Goal: Task Accomplishment & Management: Manage account settings

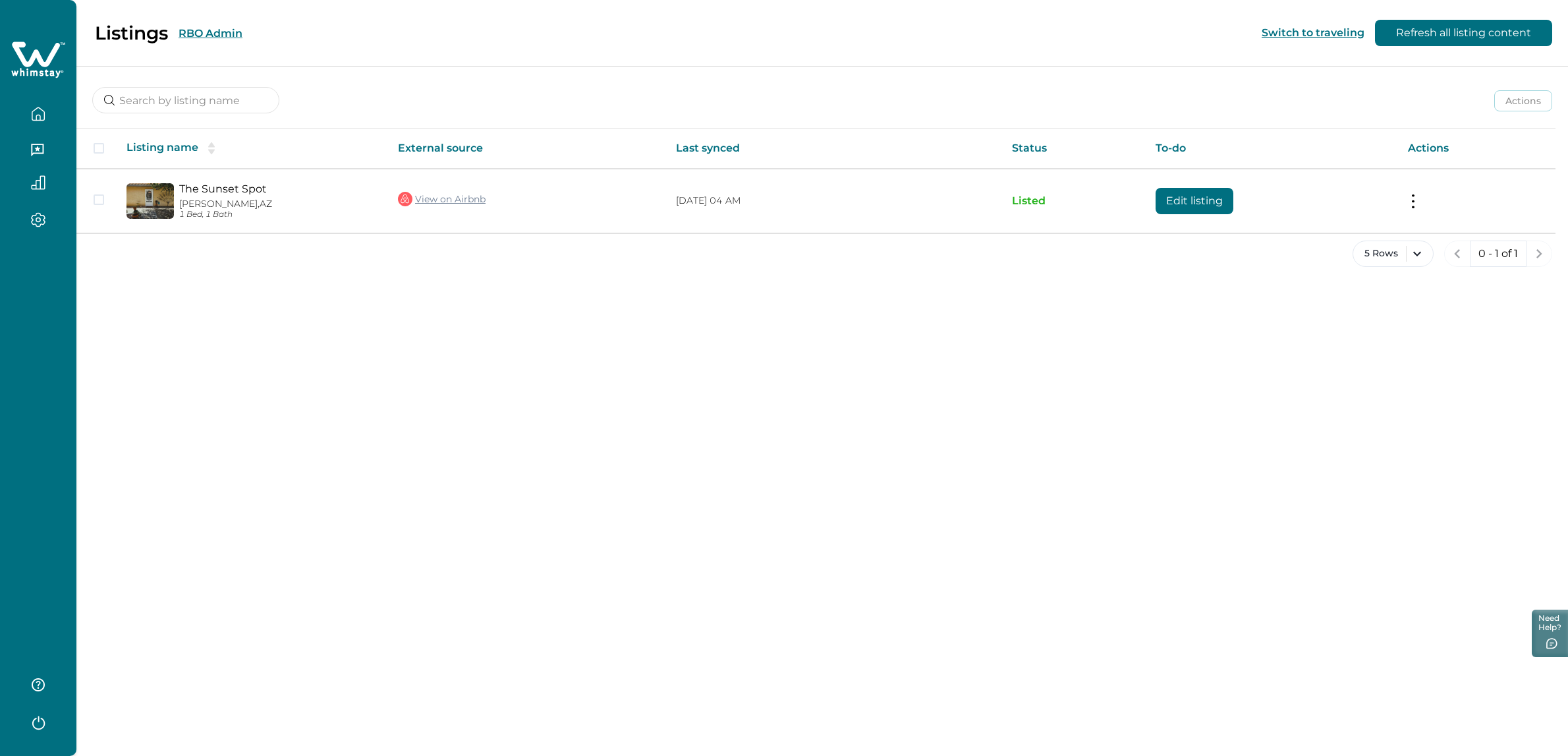
click at [220, 24] on div "Listings RBO Admin" at bounding box center [129, 33] width 227 height 22
click at [223, 33] on button "RBO Admin" at bounding box center [210, 33] width 63 height 12
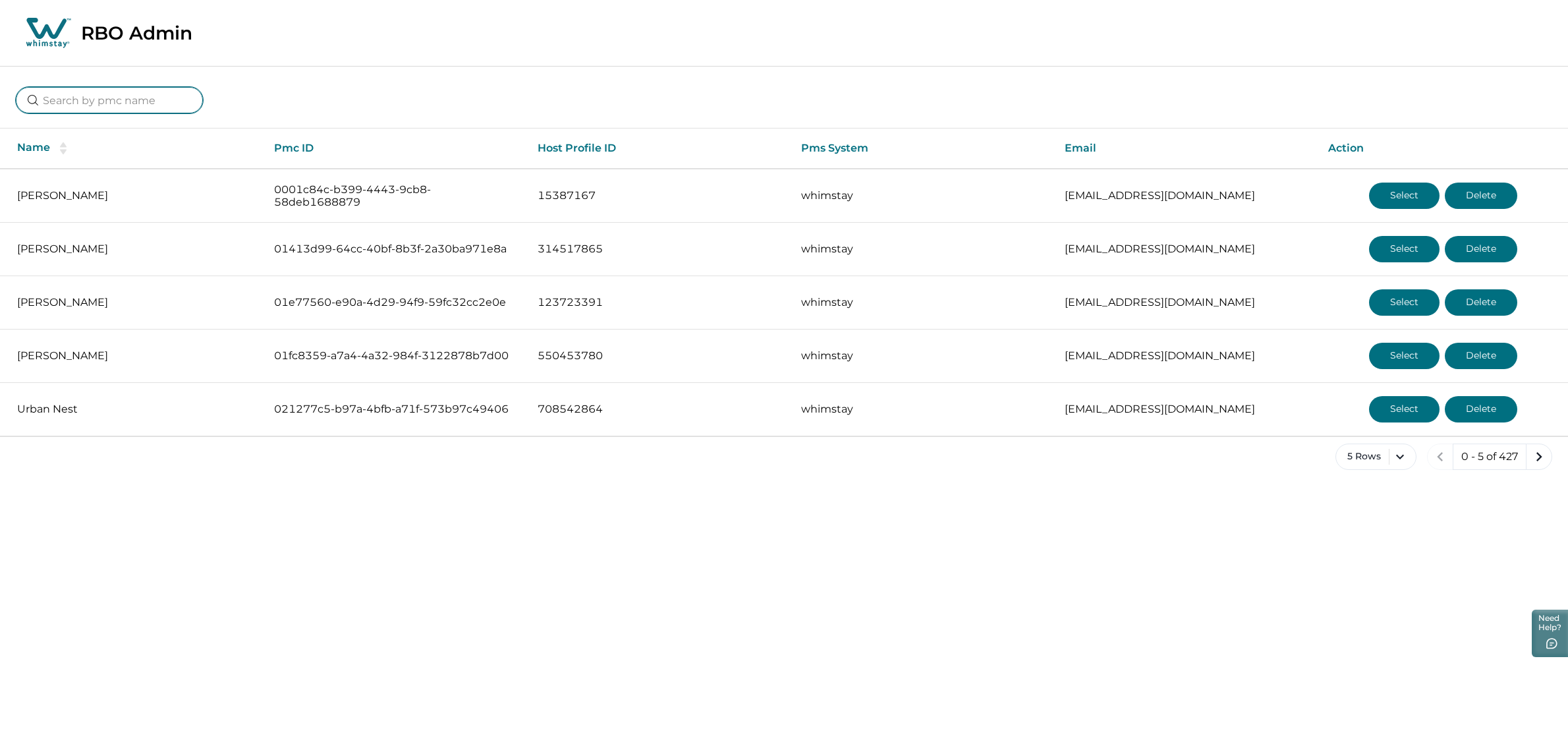
click at [71, 103] on input at bounding box center [109, 100] width 187 height 26
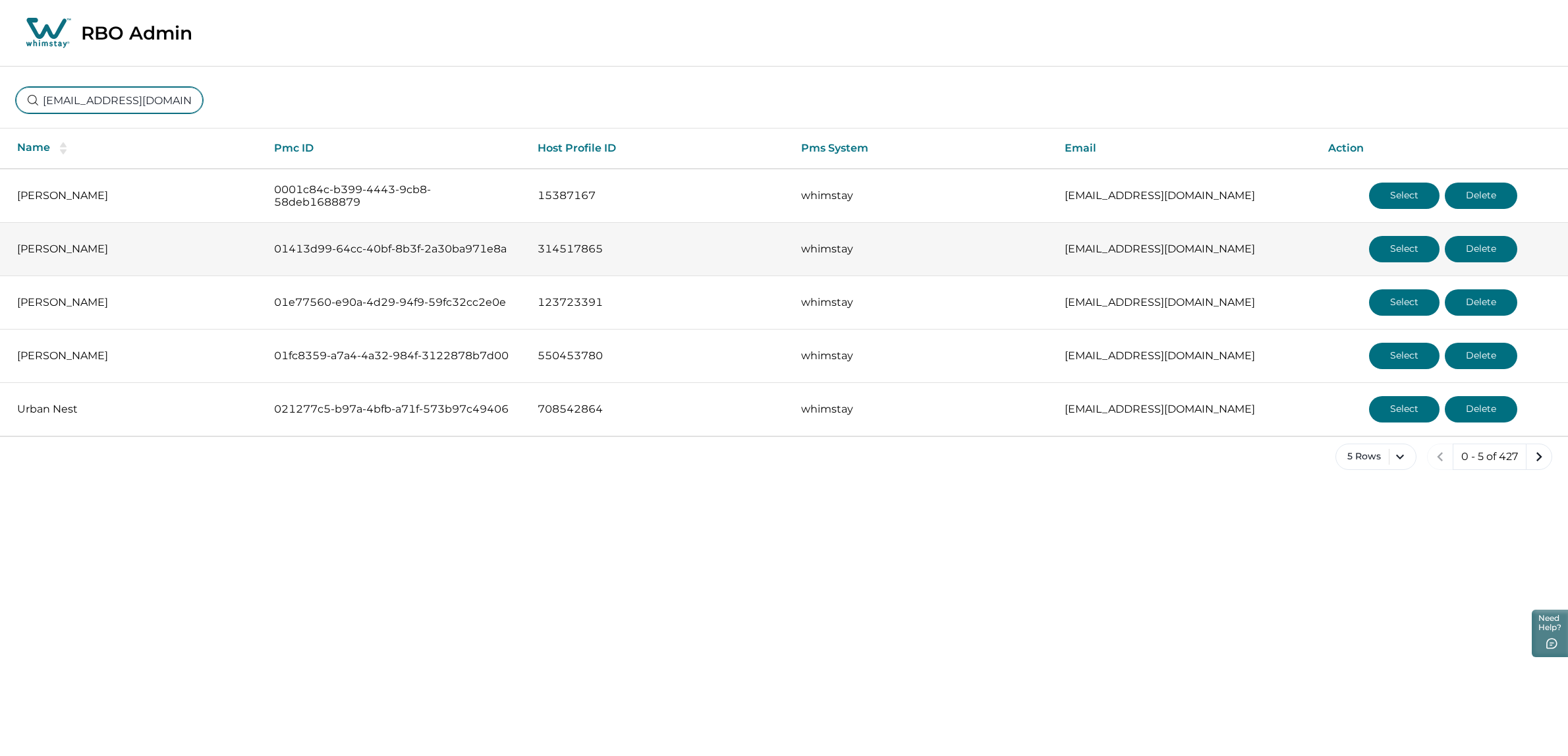
scroll to position [0, 18]
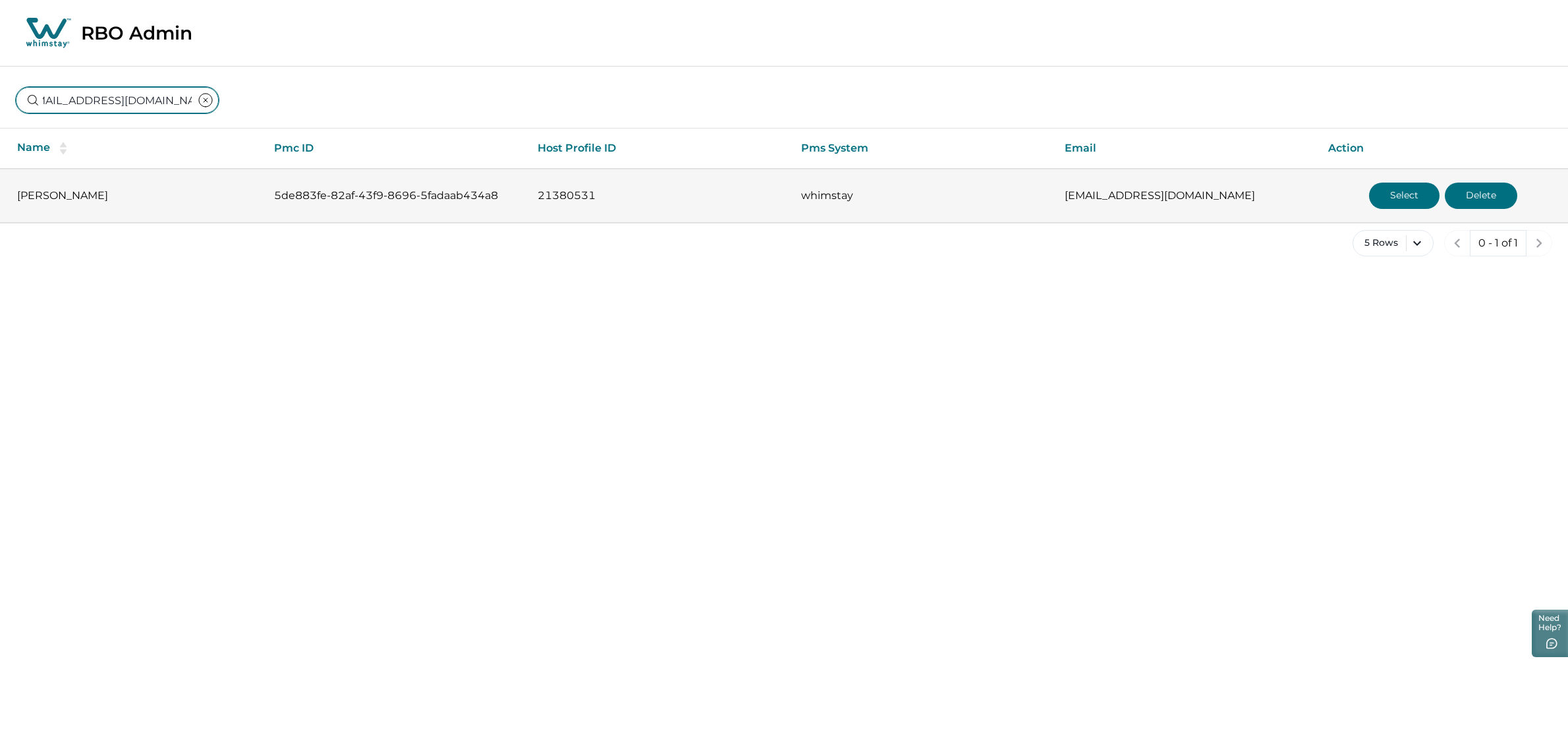
type input "[EMAIL_ADDRESS][DOMAIN_NAME]"
click at [121, 199] on p "[PERSON_NAME]" at bounding box center [134, 196] width 236 height 13
click at [1394, 194] on button "Select" at bounding box center [1404, 196] width 71 height 26
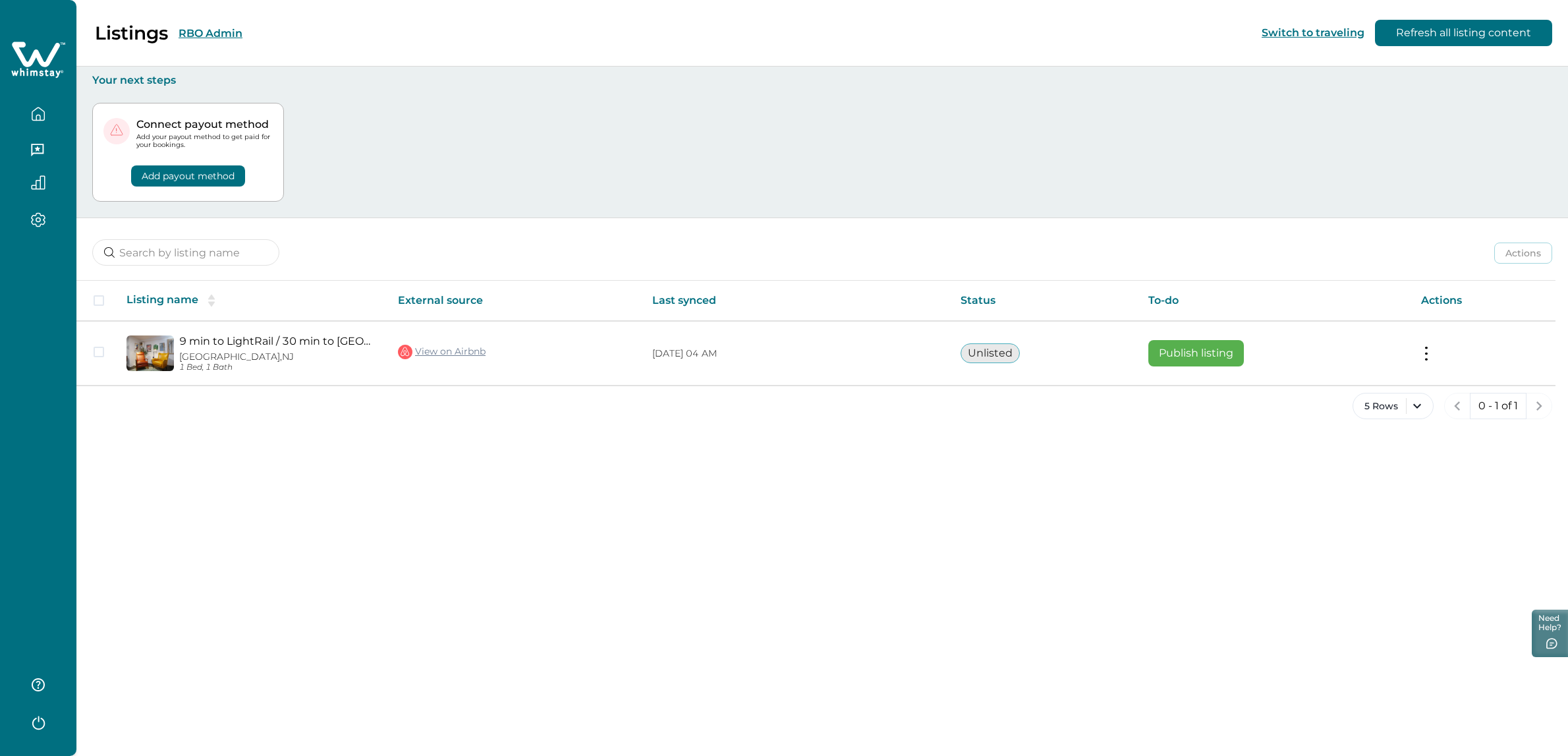
click at [704, 478] on div "Listings RBO Admin Switch to traveling Refresh all listing content Your next st…" at bounding box center [822, 378] width 1492 height 756
click at [701, 467] on div "Listings RBO Admin Switch to traveling Refresh all listing content Your next st…" at bounding box center [822, 378] width 1492 height 756
click at [696, 469] on div "Listings RBO Admin Switch to traveling Refresh all listing content Your next st…" at bounding box center [822, 378] width 1492 height 756
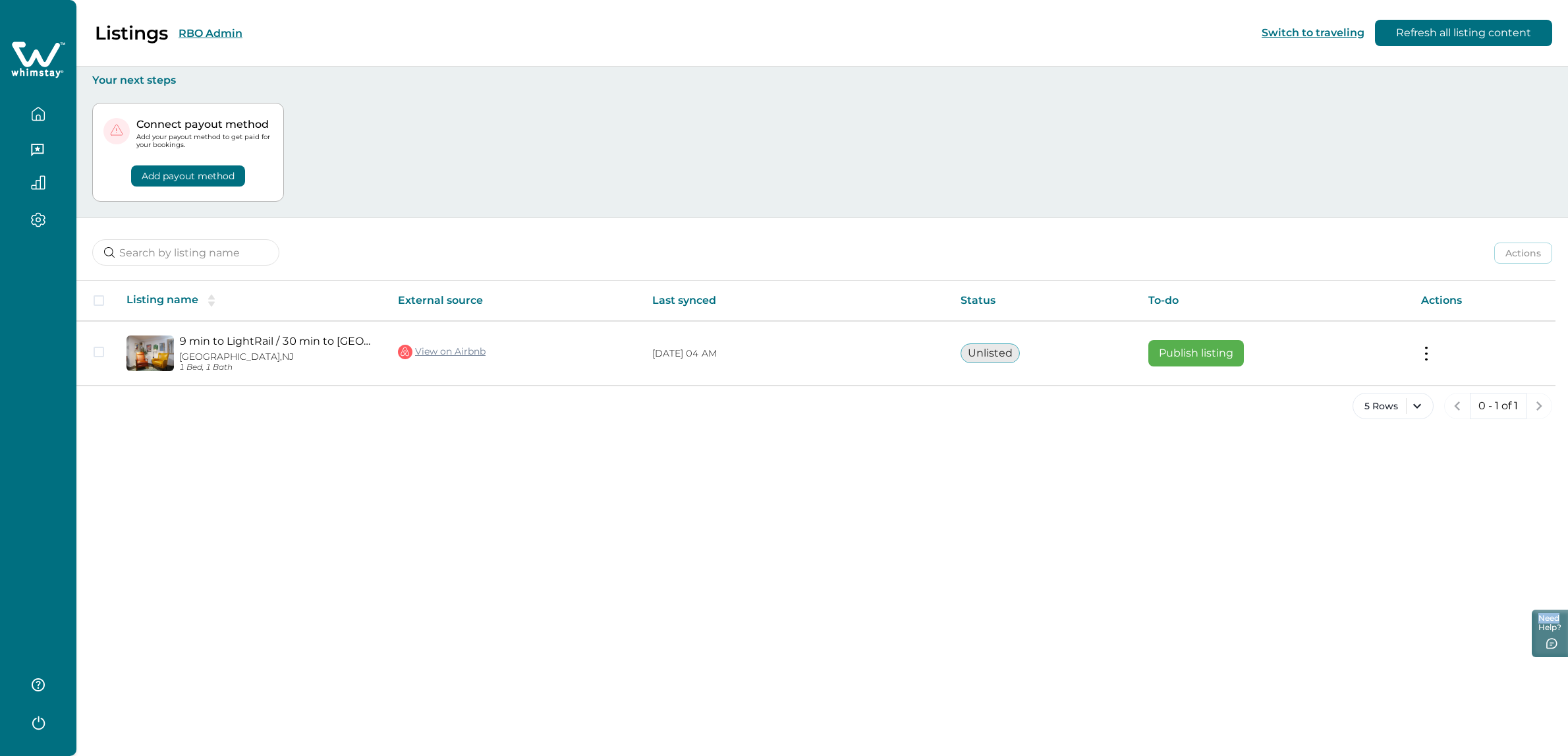
click at [695, 469] on div "Listings RBO Admin Switch to traveling Refresh all listing content Your next st…" at bounding box center [822, 378] width 1492 height 756
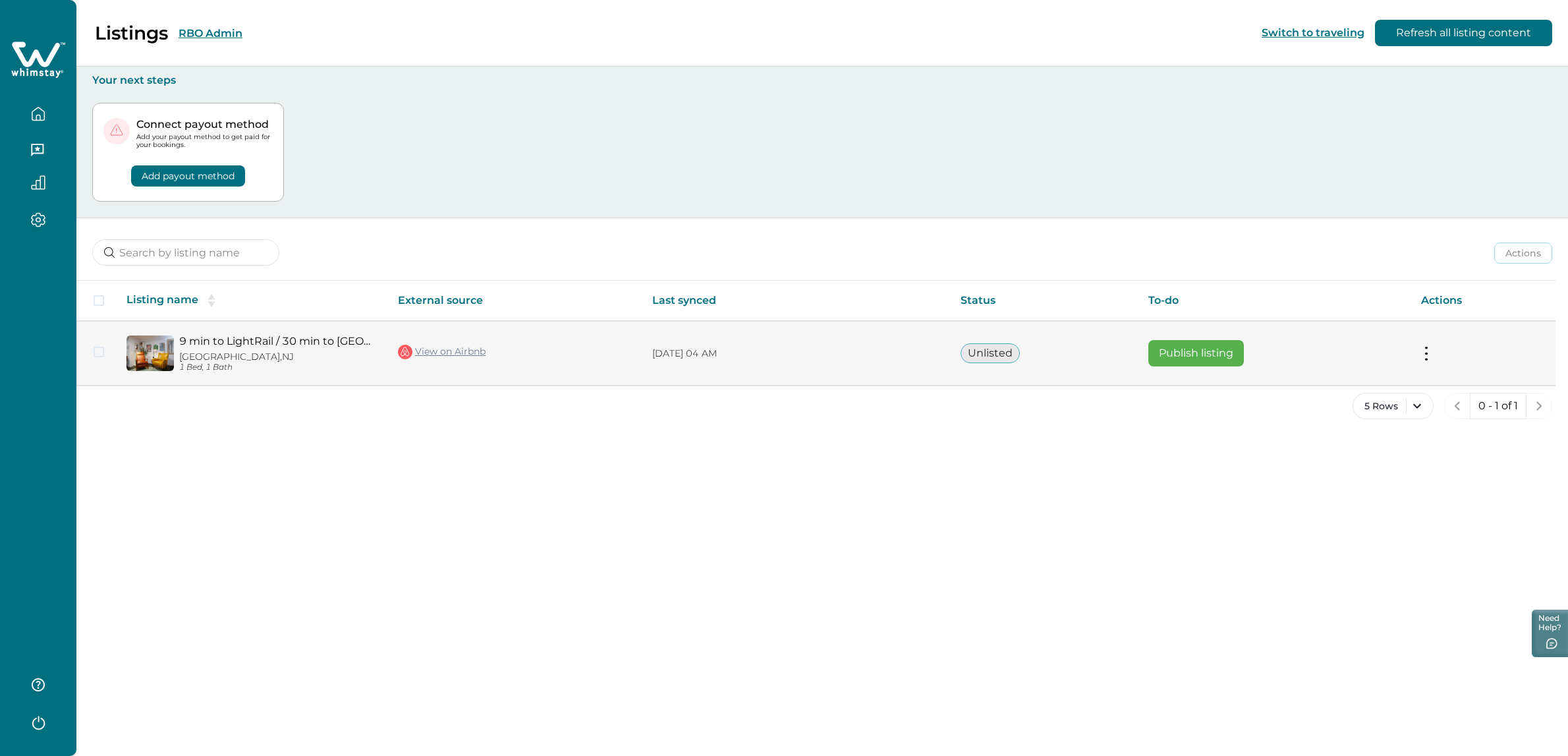
click at [1429, 357] on button at bounding box center [1425, 353] width 10 height 14
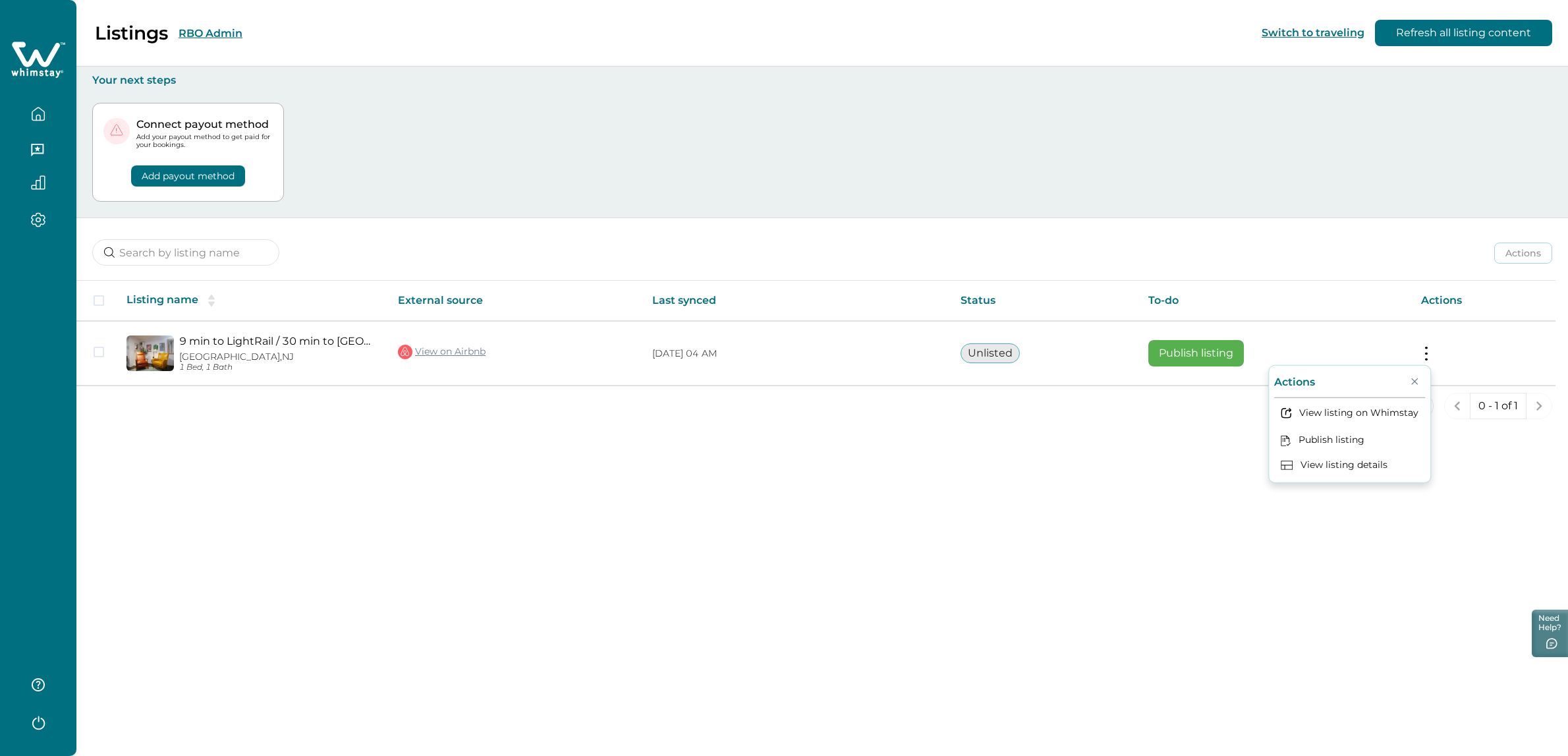
click at [909, 234] on div "Actions Actions Publish listing Unlist listing" at bounding box center [822, 243] width 1492 height 49
click at [218, 30] on button "RBO Admin" at bounding box center [210, 33] width 63 height 12
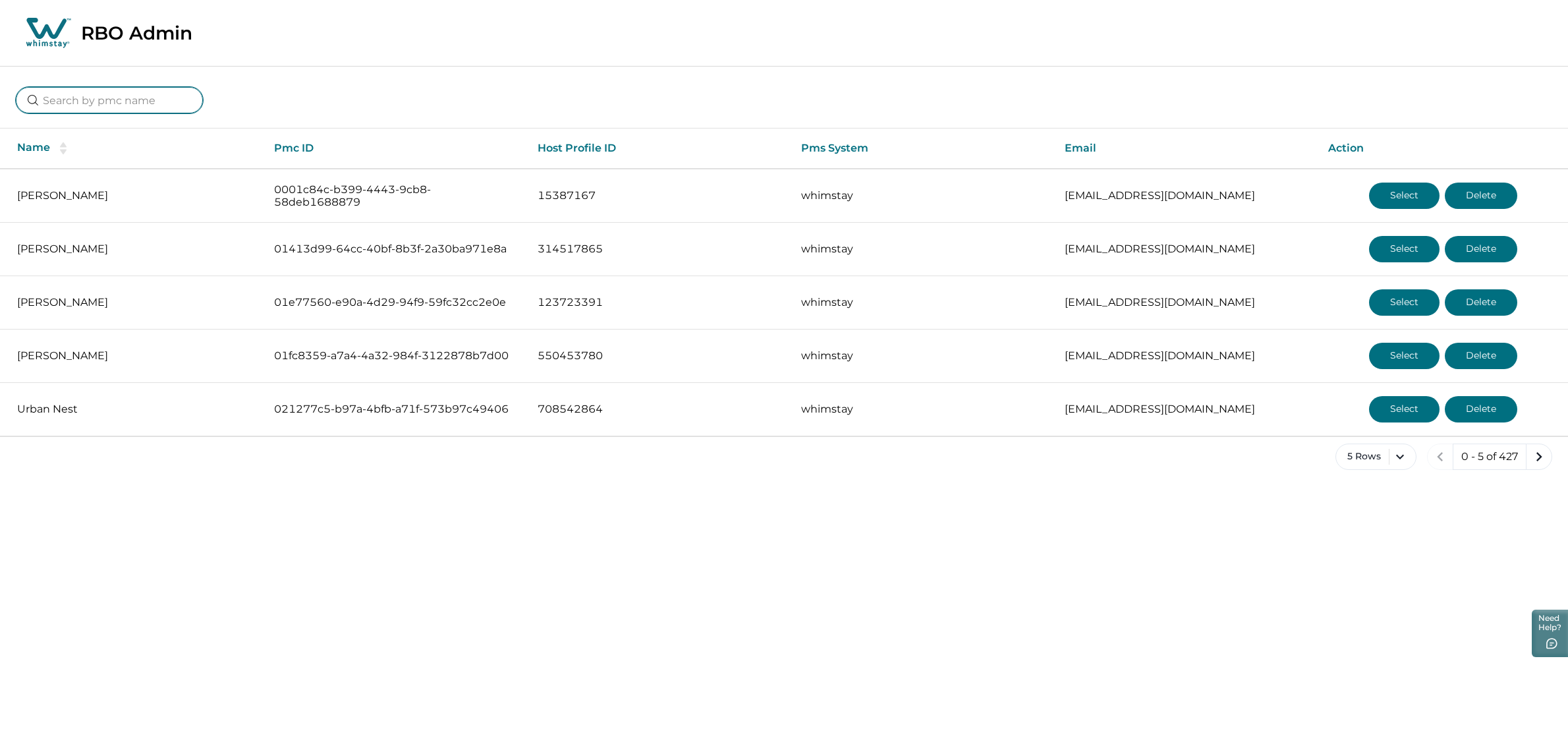
click at [133, 102] on input at bounding box center [109, 100] width 187 height 26
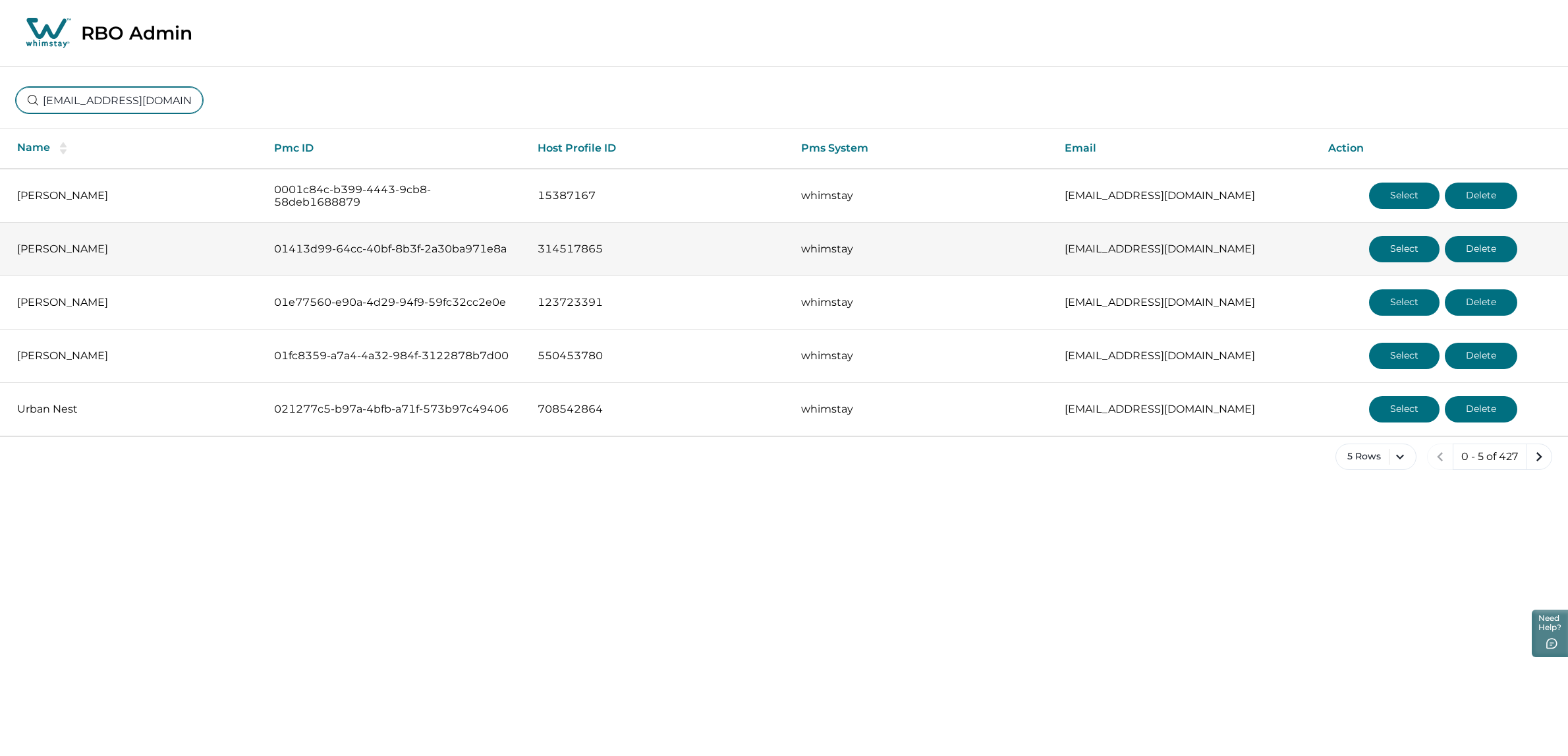
scroll to position [0, 18]
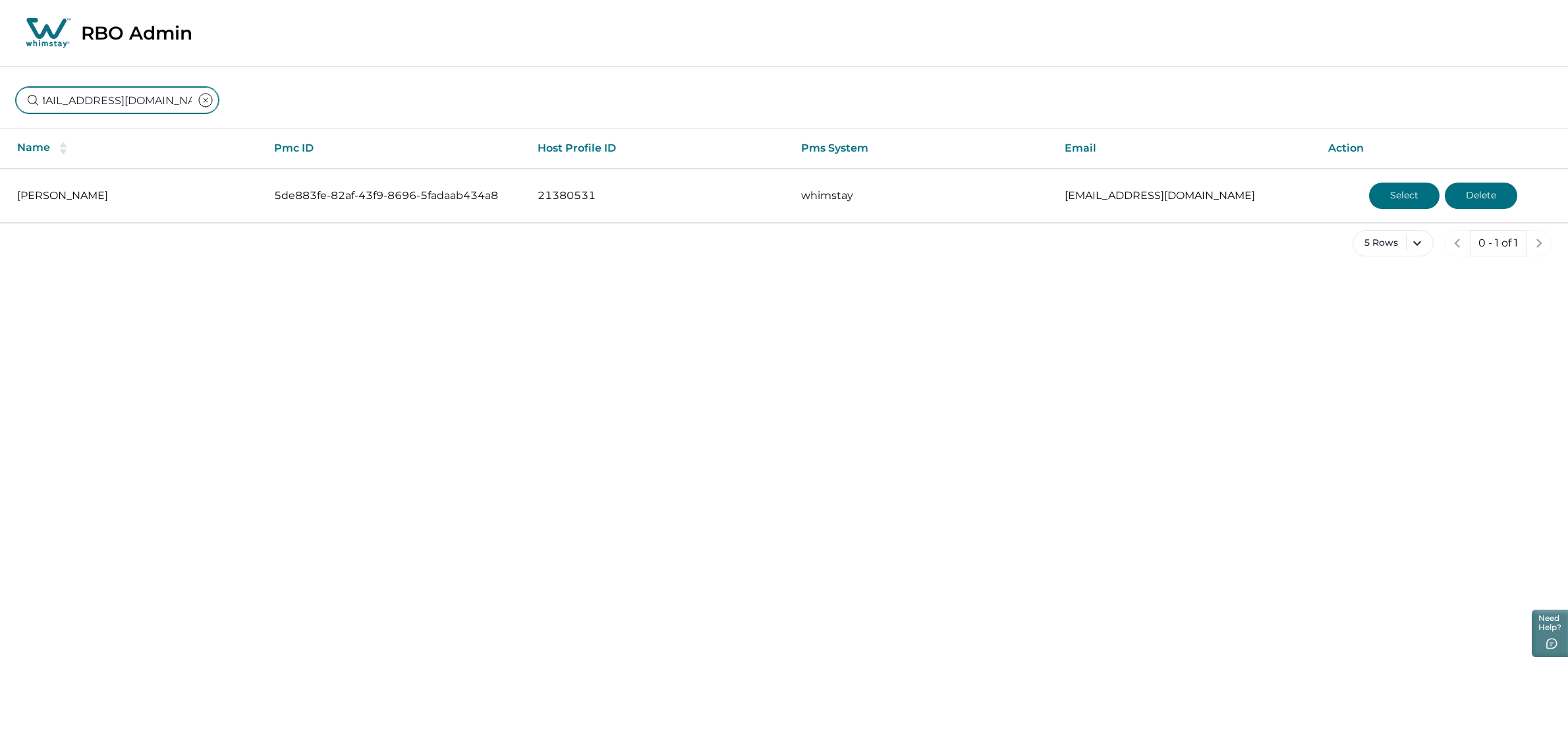
type input "[EMAIL_ADDRESS][DOMAIN_NAME]"
click at [909, 277] on html "Skip to Content RBO Admin [EMAIL_ADDRESS][DOMAIN_NAME] Name Pmc ID Host Profile…" at bounding box center [784, 138] width 1568 height 277
click at [917, 277] on html "Skip to Content RBO Admin [EMAIL_ADDRESS][DOMAIN_NAME] Name Pmc ID Host Profile…" at bounding box center [784, 138] width 1568 height 277
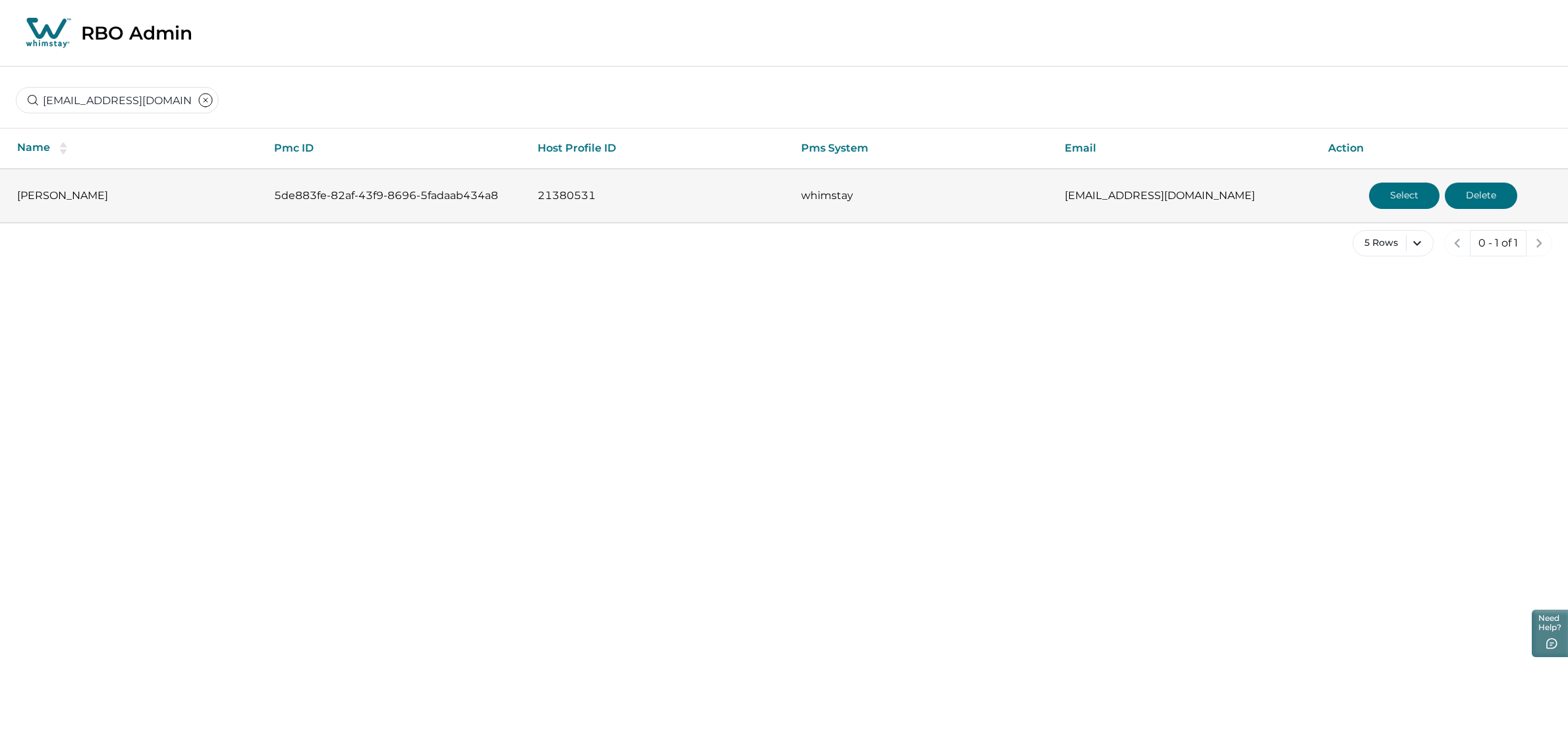
click at [1489, 195] on button "Delete" at bounding box center [1481, 196] width 73 height 26
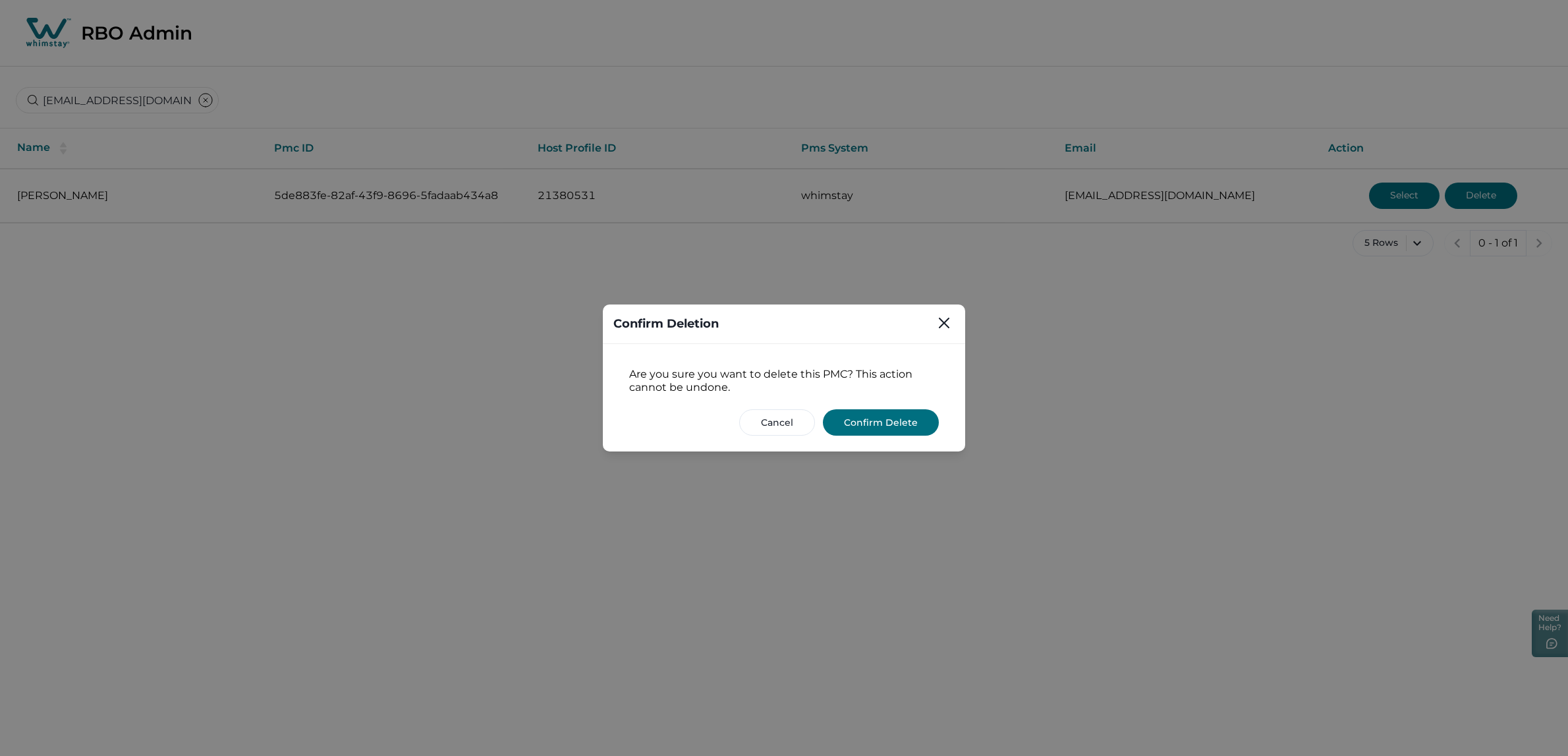
click at [894, 421] on button "Confirm Delete" at bounding box center [881, 423] width 116 height 26
